Goal: Contribute content: Add original content to the website for others to see

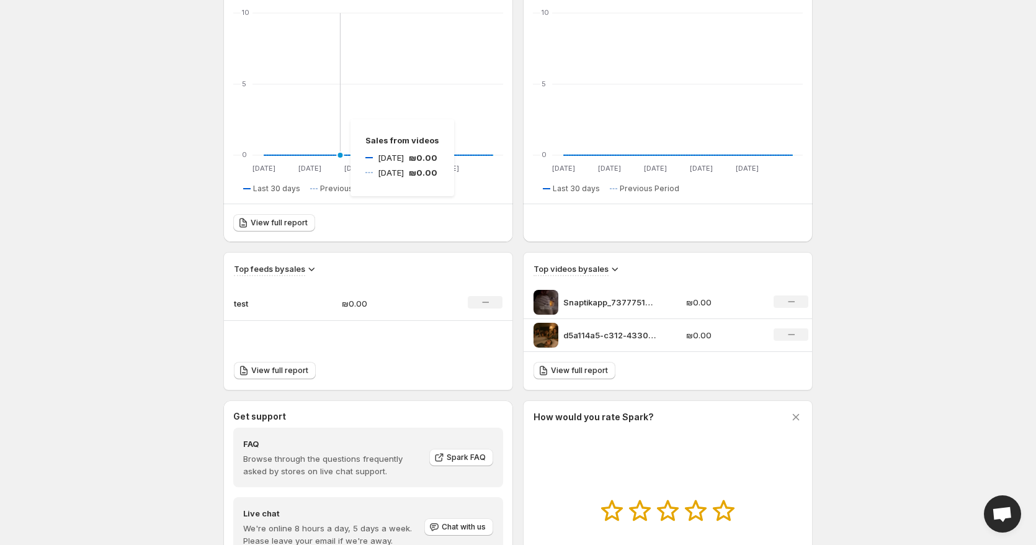
scroll to position [307, 0]
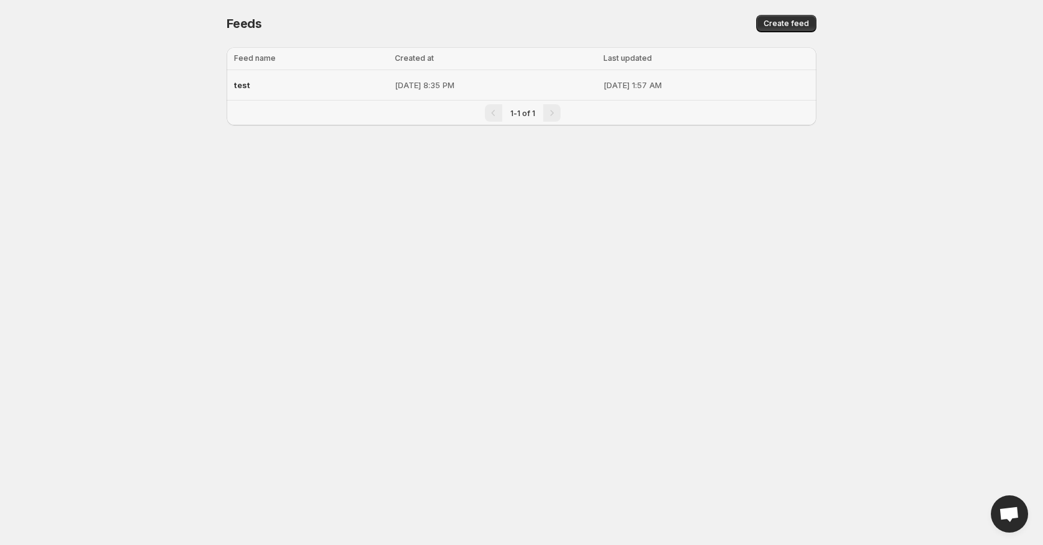
click at [422, 87] on p "[DATE] 8:35 PM" at bounding box center [495, 85] width 201 height 12
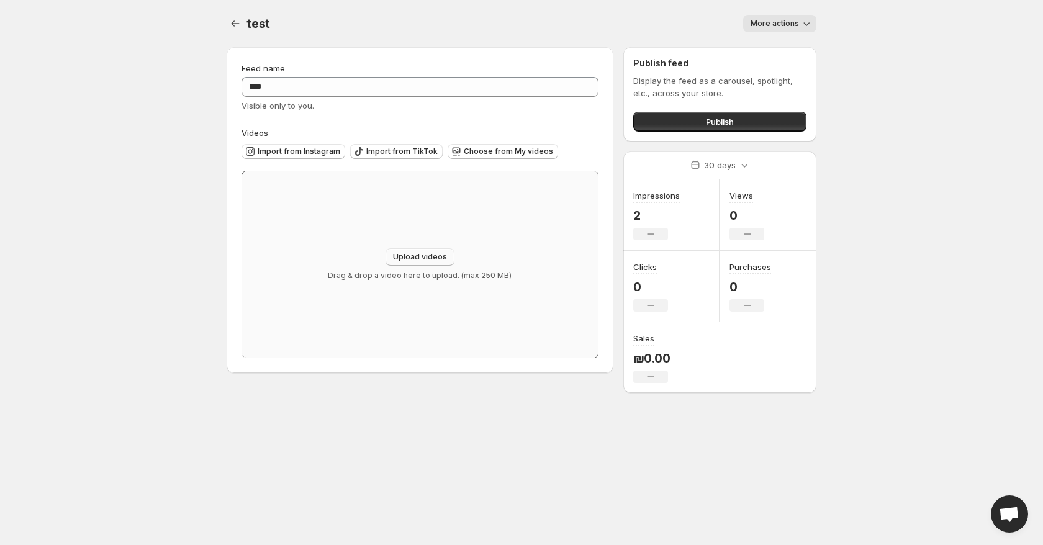
click at [413, 259] on span "Upload videos" at bounding box center [420, 257] width 54 height 10
type input "**********"
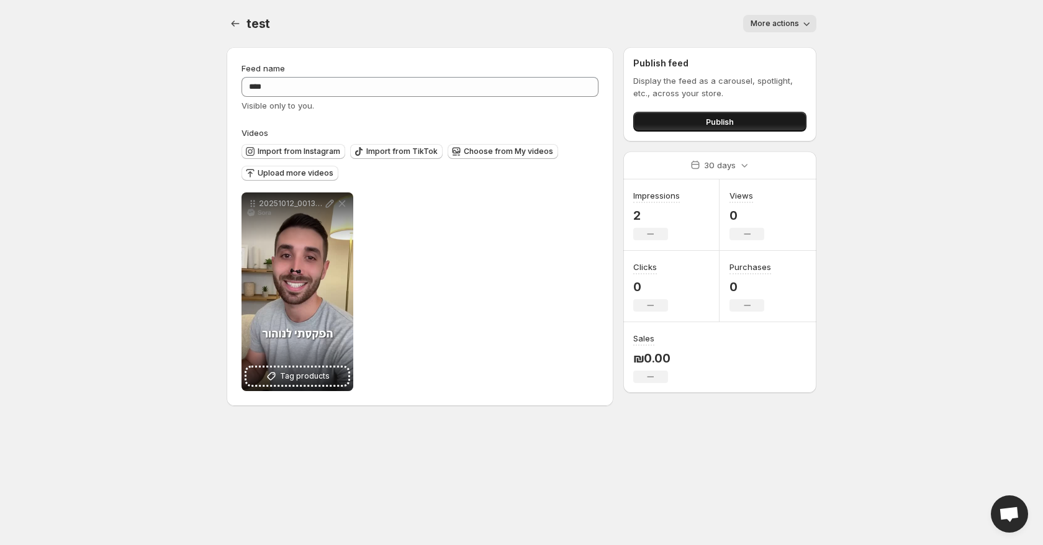
click at [651, 122] on button "Publish" at bounding box center [719, 122] width 173 height 20
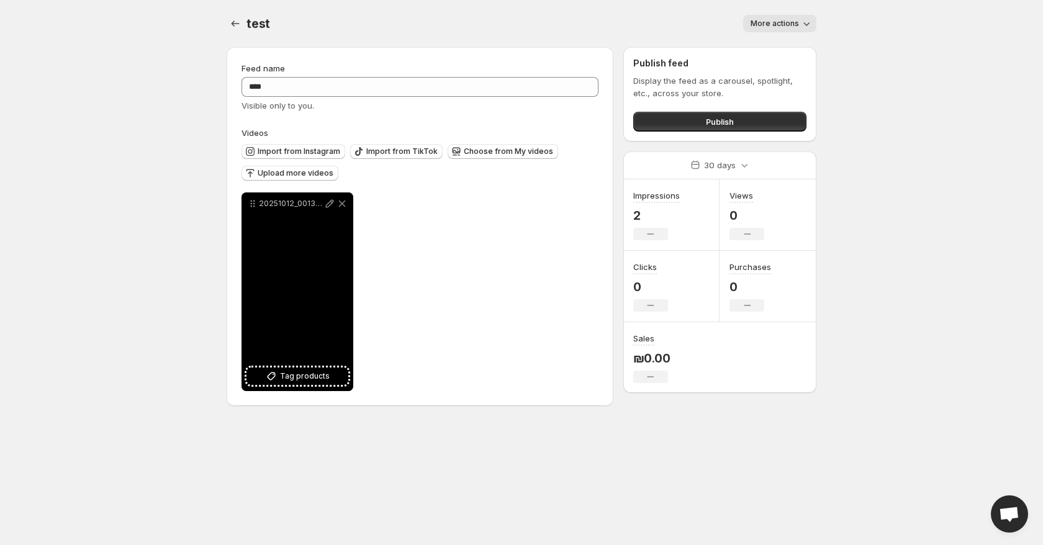
click at [345, 201] on icon at bounding box center [342, 203] width 12 height 12
